Goal: Transaction & Acquisition: Purchase product/service

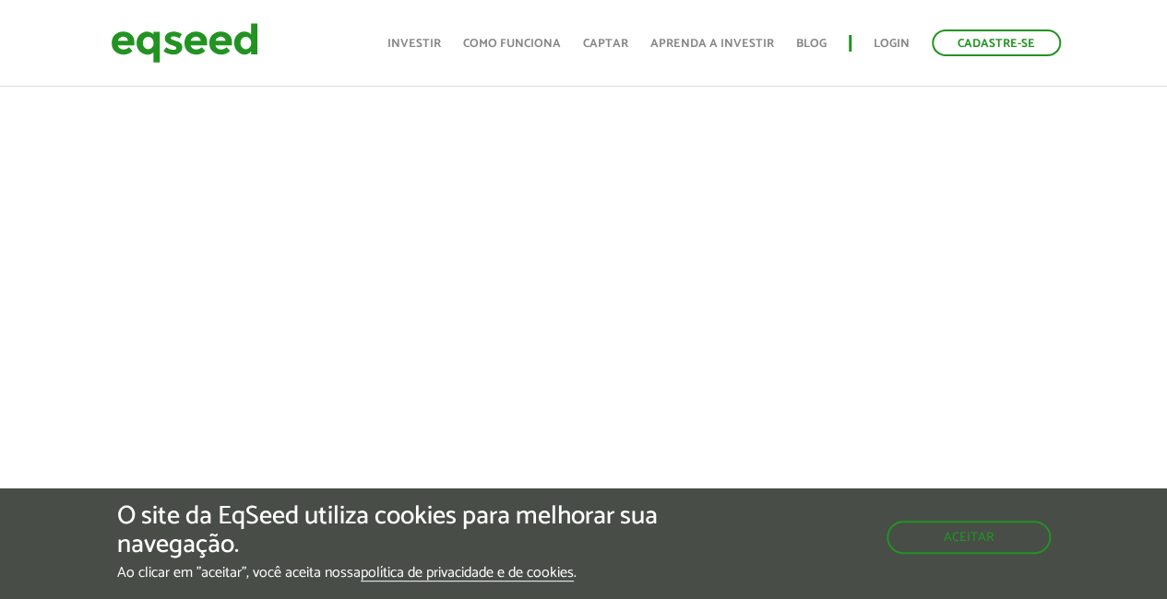
scroll to position [673, 0]
click at [986, 538] on button "Aceitar" at bounding box center [970, 536] width 160 height 30
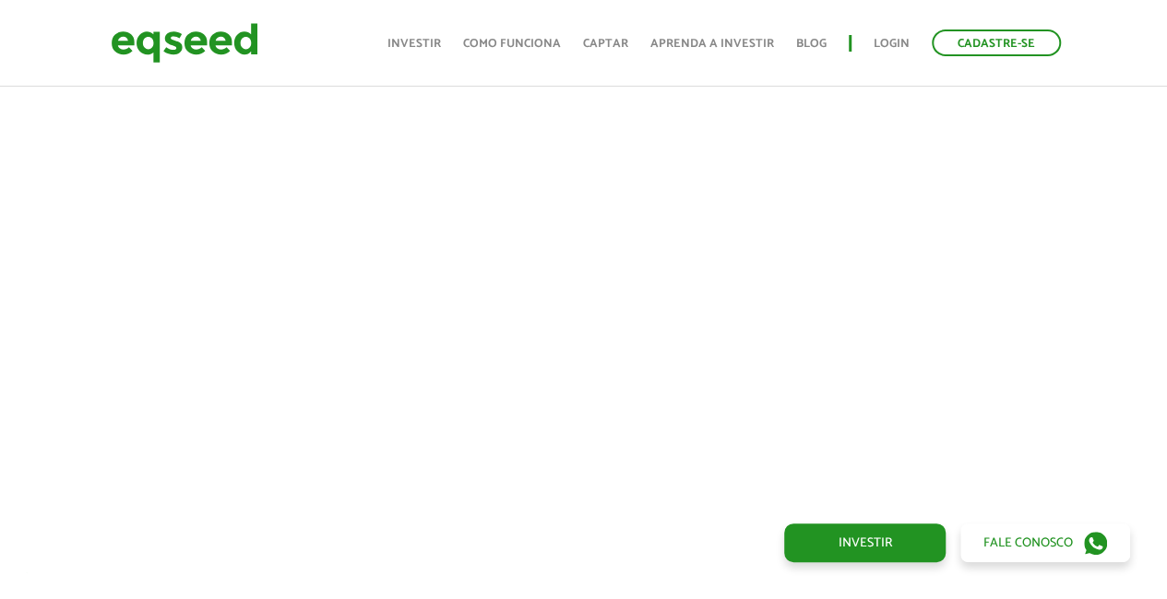
scroll to position [738, 0]
click at [408, 42] on link "Investir" at bounding box center [413, 44] width 53 height 12
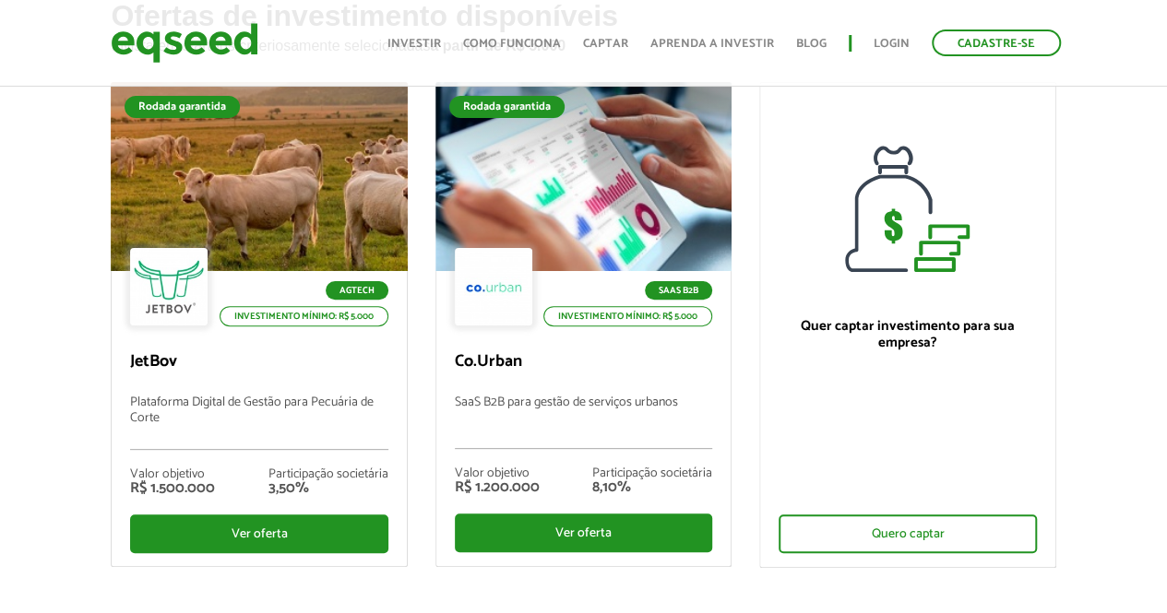
scroll to position [142, 0]
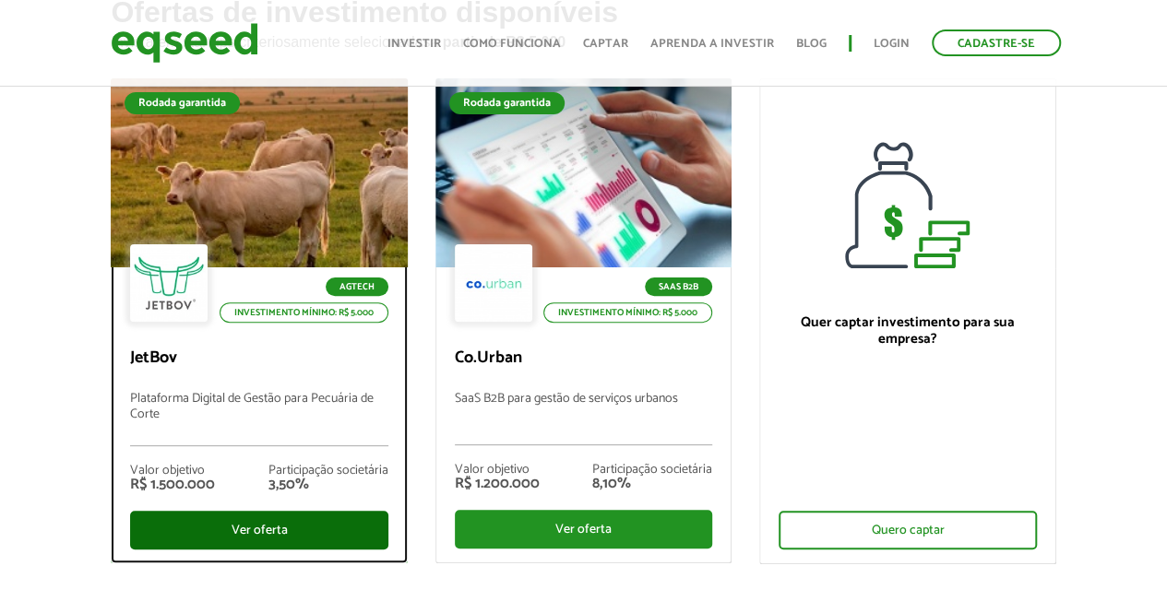
click at [275, 523] on div "Ver oferta" at bounding box center [258, 530] width 257 height 39
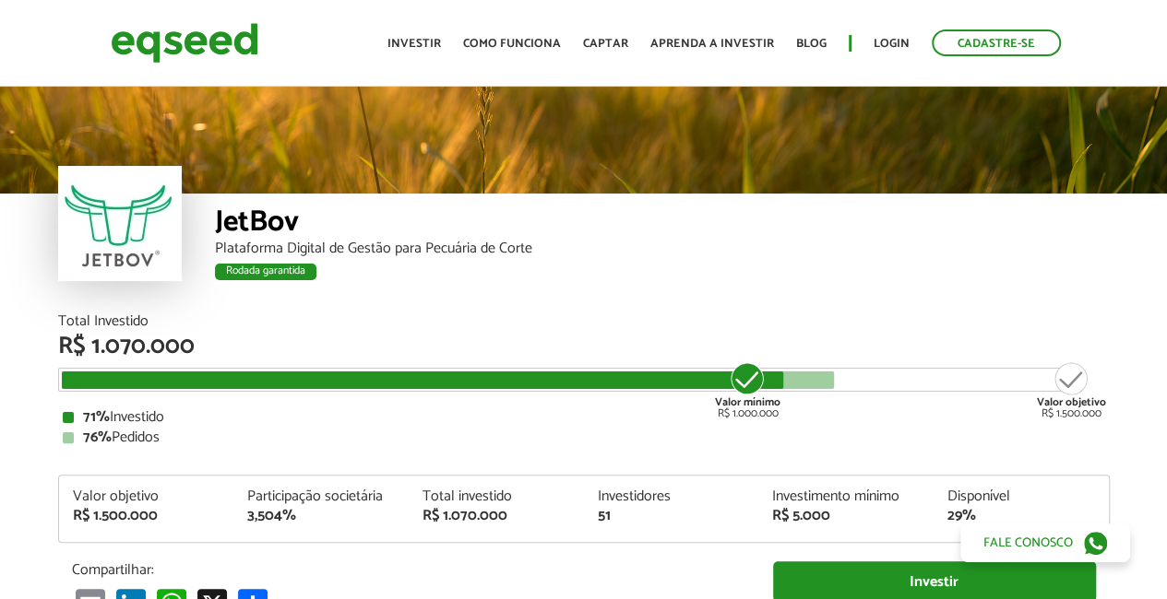
scroll to position [2129, 0]
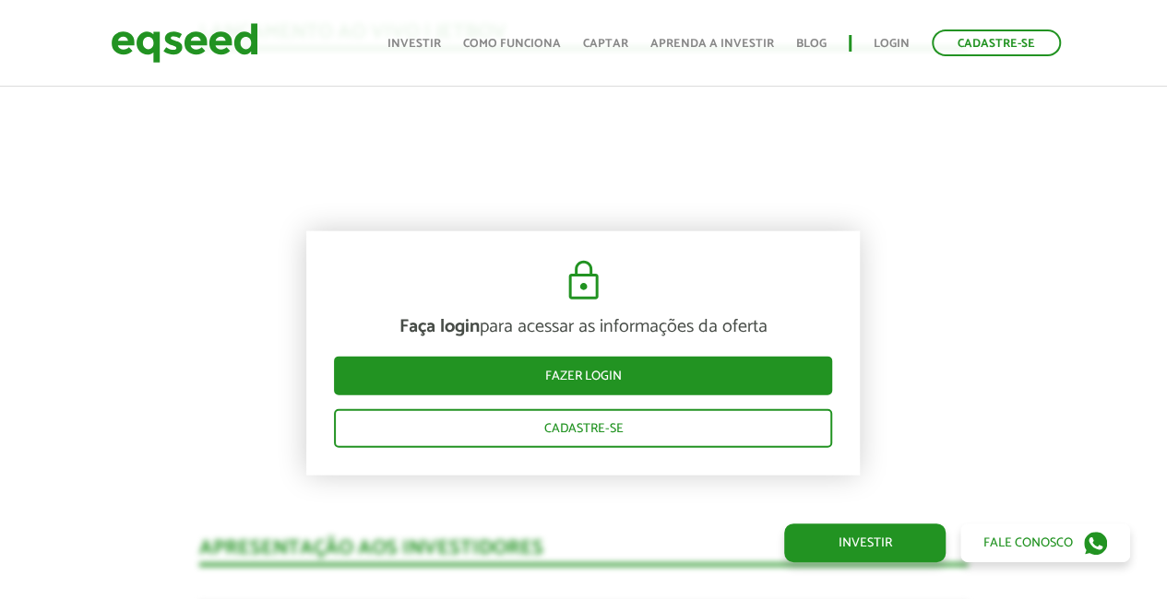
scroll to position [1763, 0]
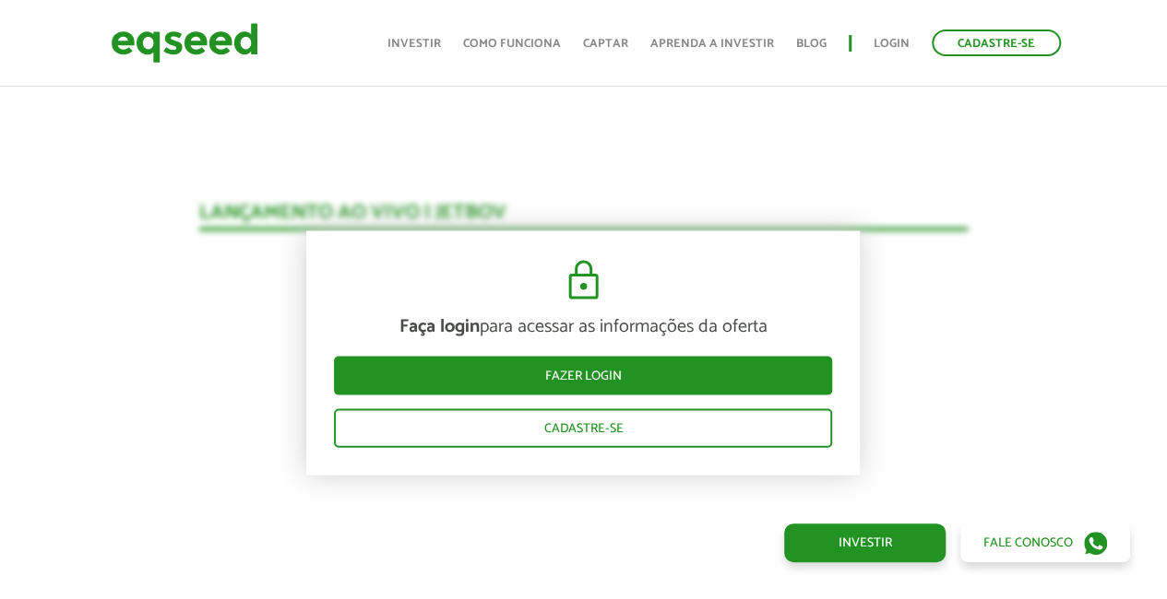
drag, startPoint x: 1096, startPoint y: 243, endPoint x: 1110, endPoint y: 287, distance: 45.8
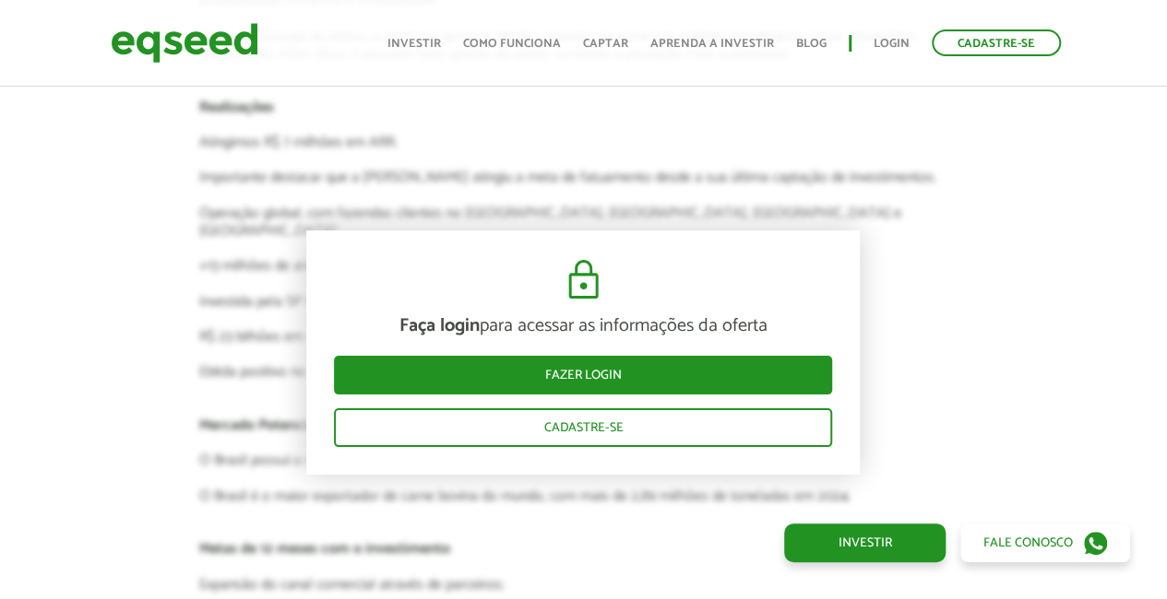
scroll to position [3499, 0]
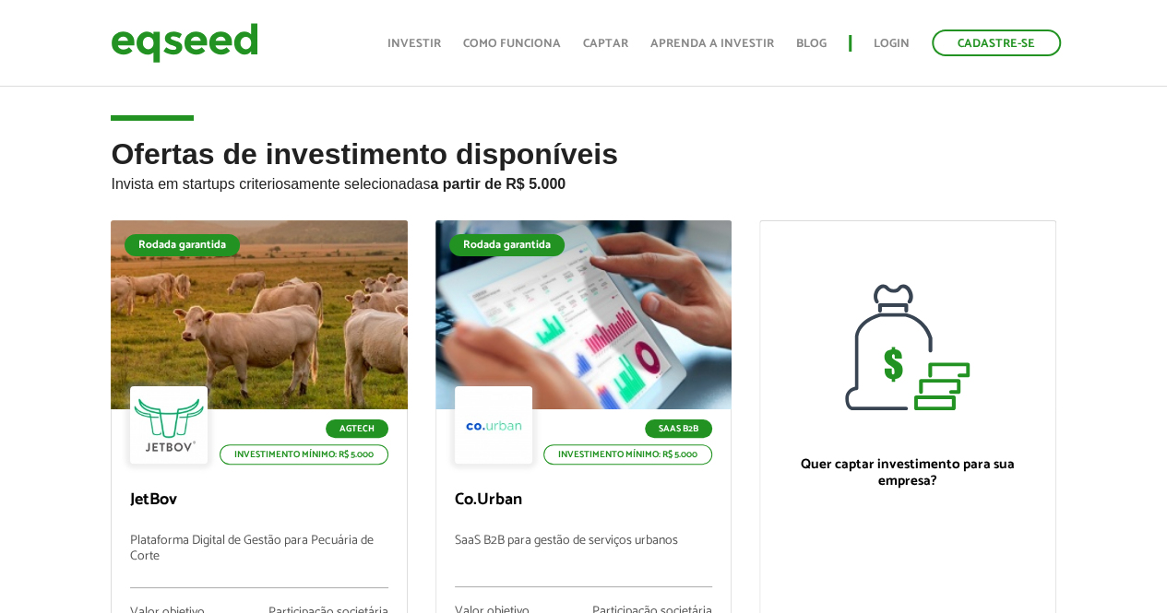
scroll to position [143, 0]
